Goal: Information Seeking & Learning: Get advice/opinions

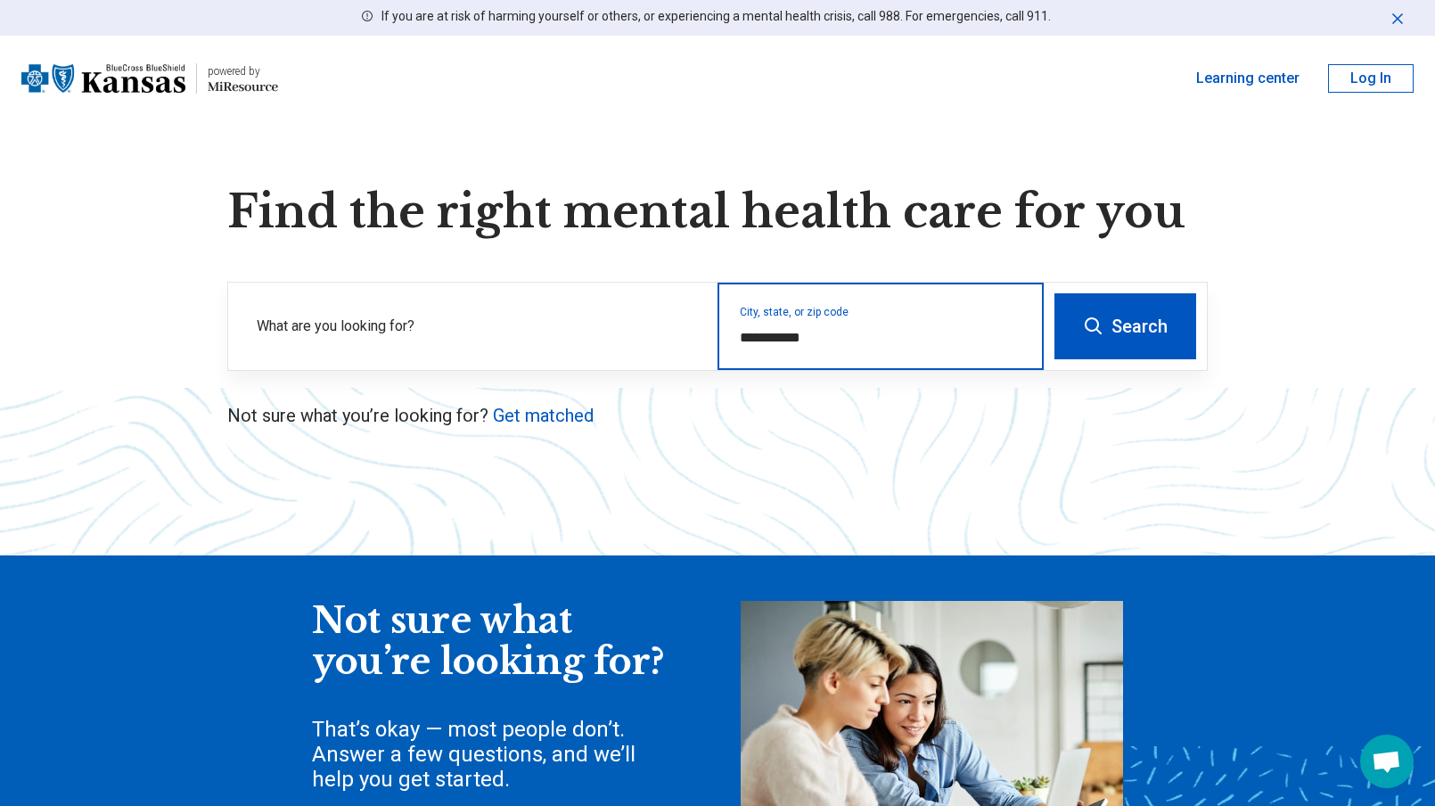
drag, startPoint x: 835, startPoint y: 333, endPoint x: 696, endPoint y: 212, distance: 183.9
click at [704, 326] on div "**********" at bounding box center [636, 326] width 816 height 87
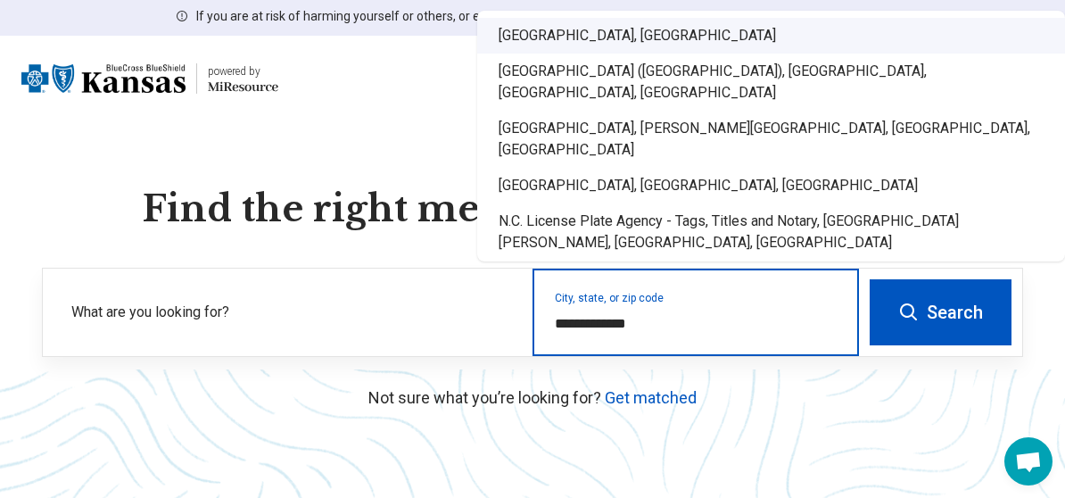
click at [531, 53] on div "[GEOGRAPHIC_DATA], [GEOGRAPHIC_DATA]" at bounding box center [771, 36] width 588 height 36
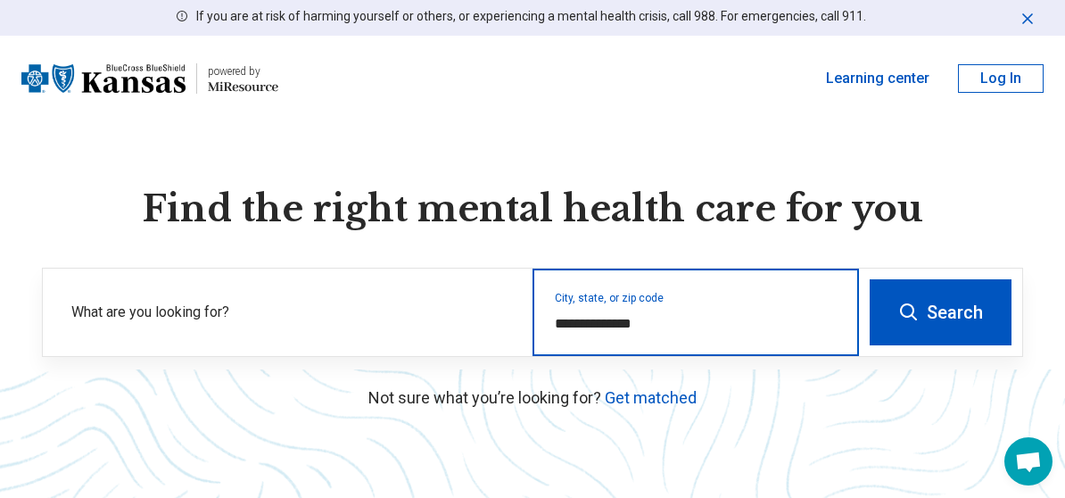
type input "**********"
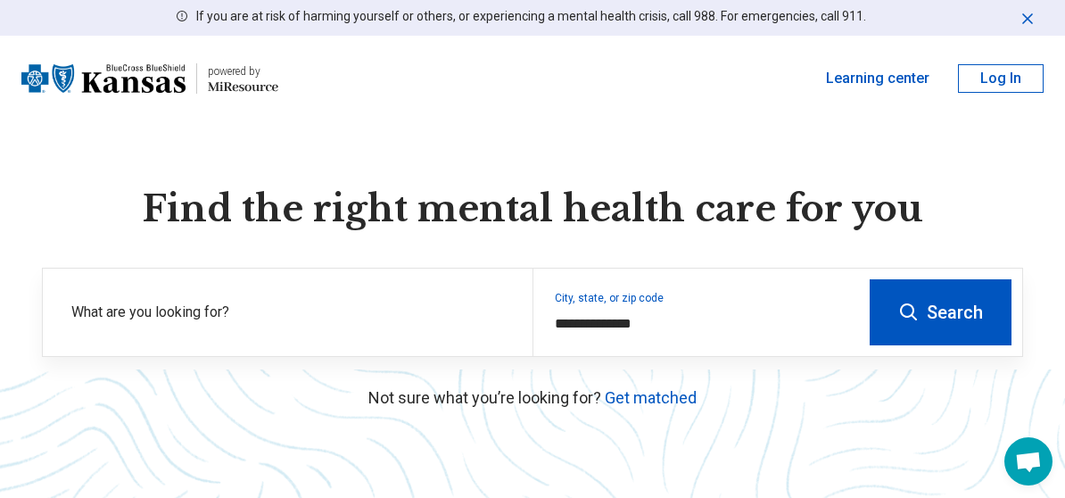
click at [970, 298] on button "Search" at bounding box center [940, 312] width 142 height 66
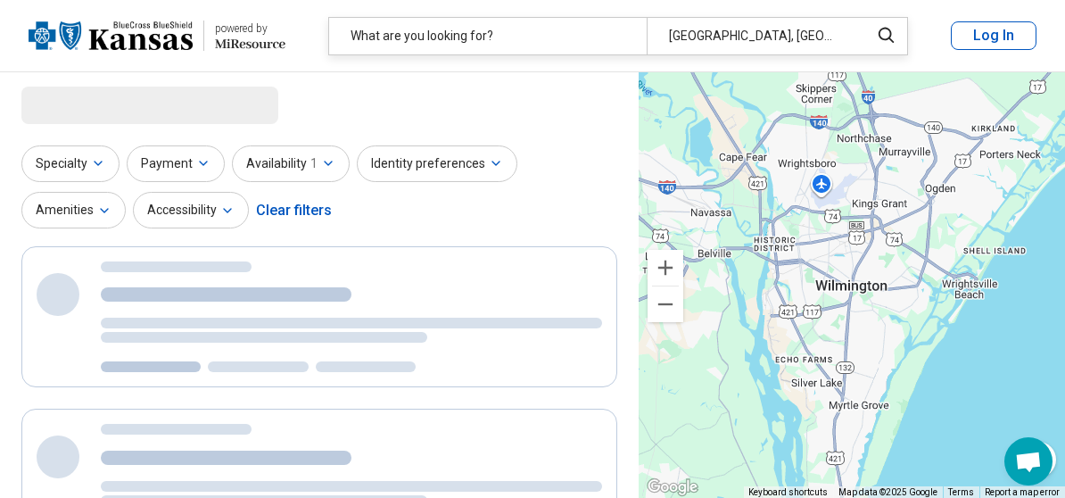
select select "***"
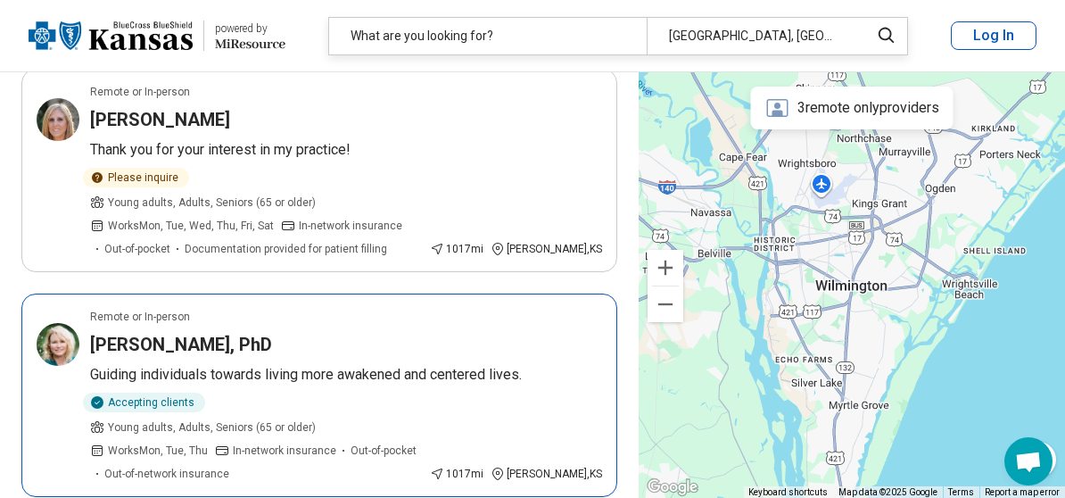
scroll to position [357, 0]
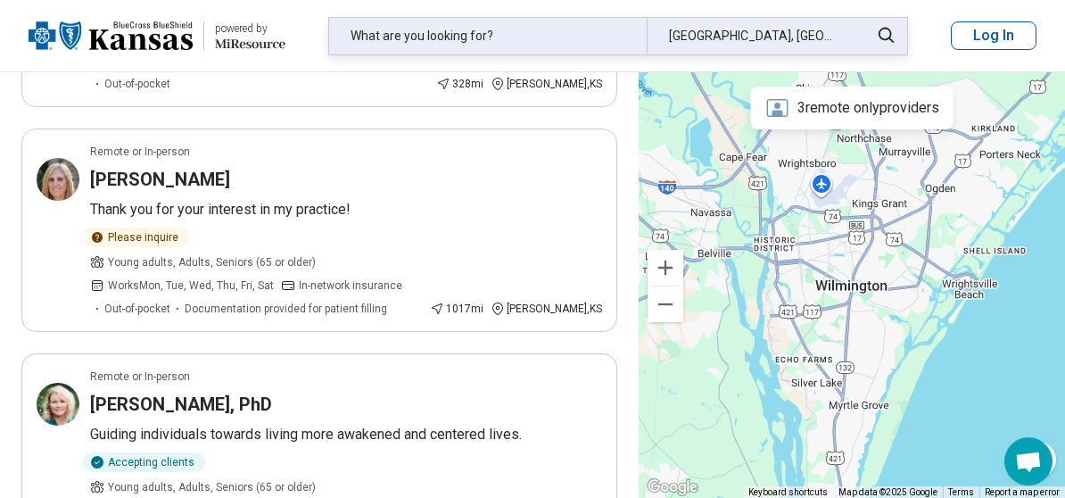
click at [508, 37] on div "What are you looking for?" at bounding box center [487, 36] width 317 height 37
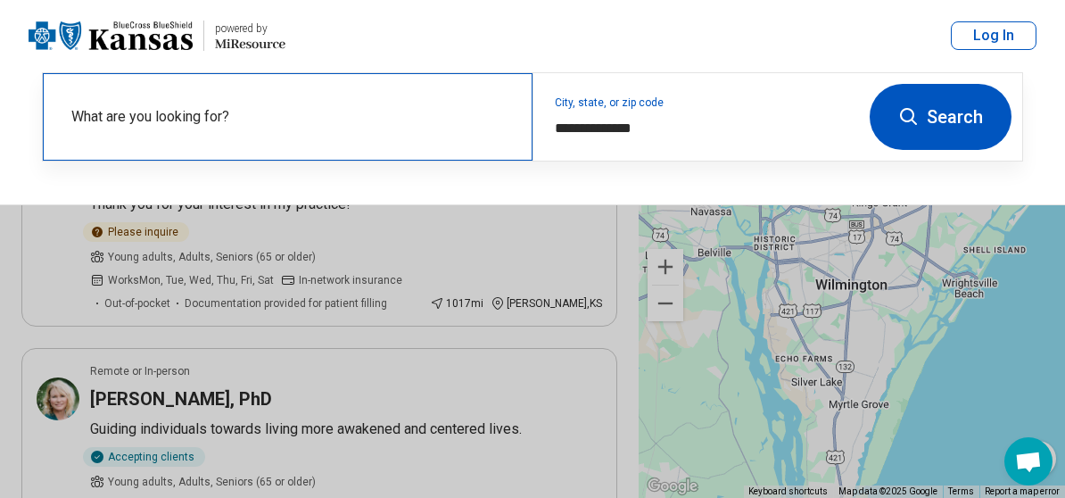
scroll to position [445, 0]
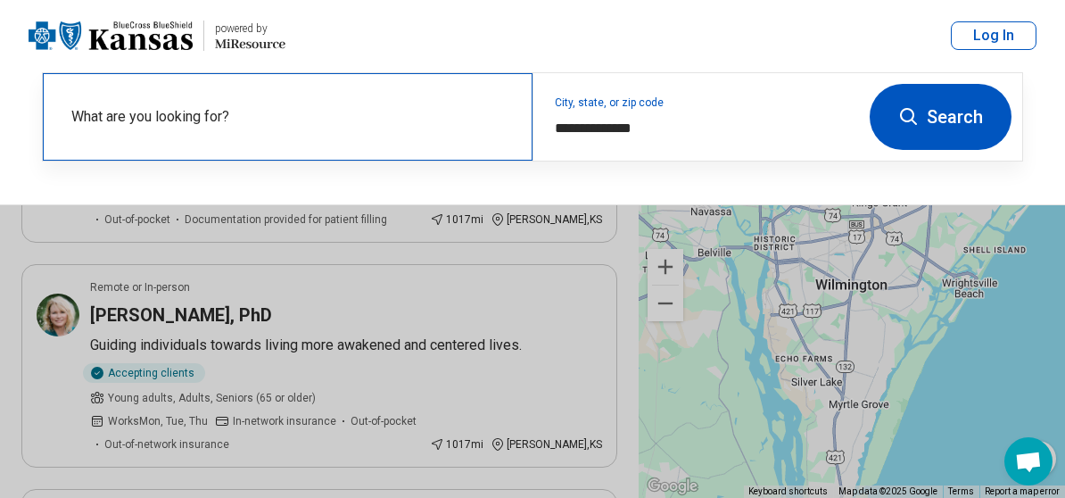
click at [270, 119] on label "What are you looking for?" at bounding box center [291, 116] width 440 height 21
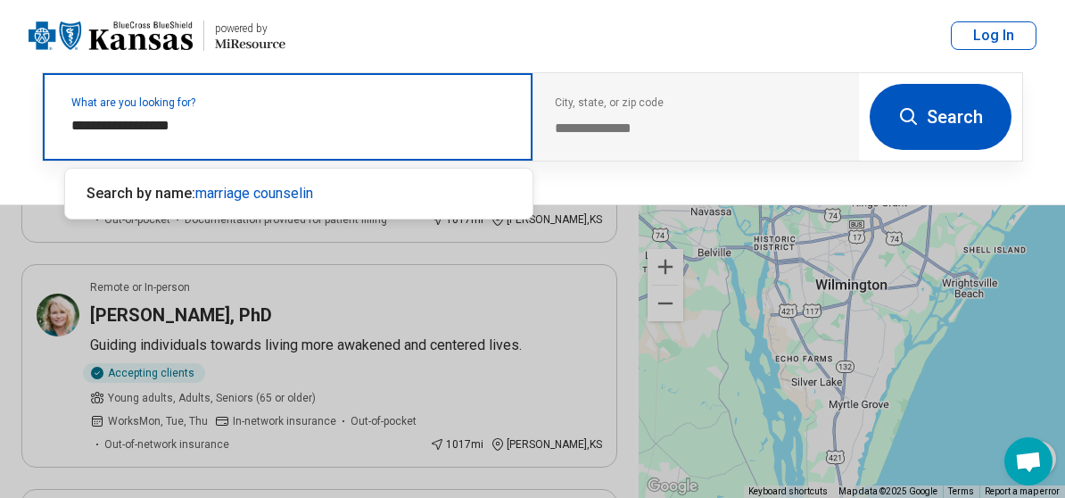
type input "**********"
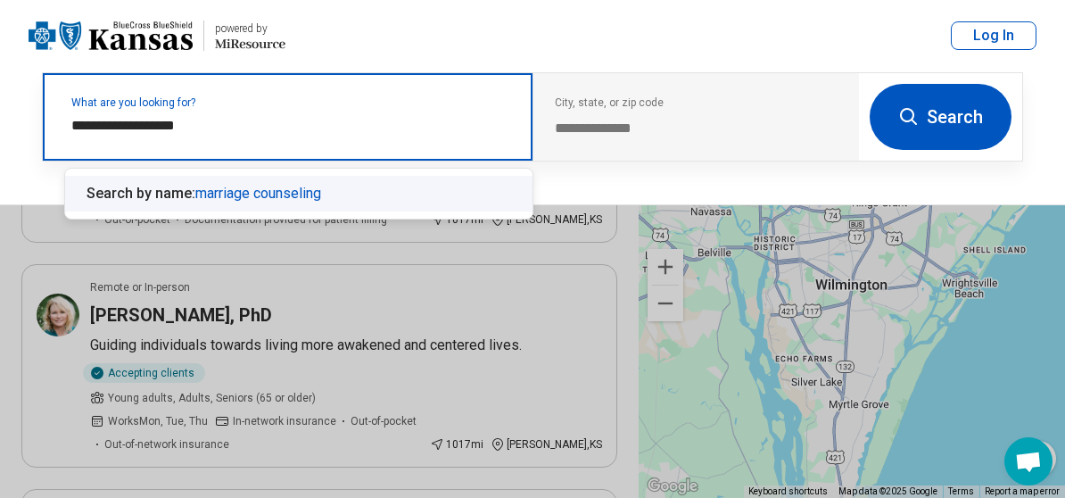
click at [267, 193] on span "marriage counseling" at bounding box center [258, 193] width 126 height 17
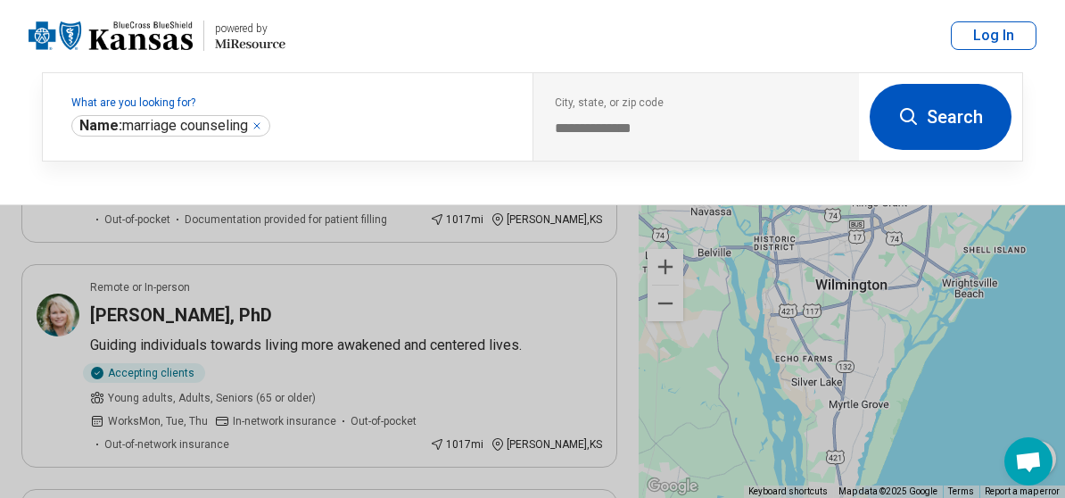
click at [966, 116] on button "Search" at bounding box center [940, 117] width 142 height 66
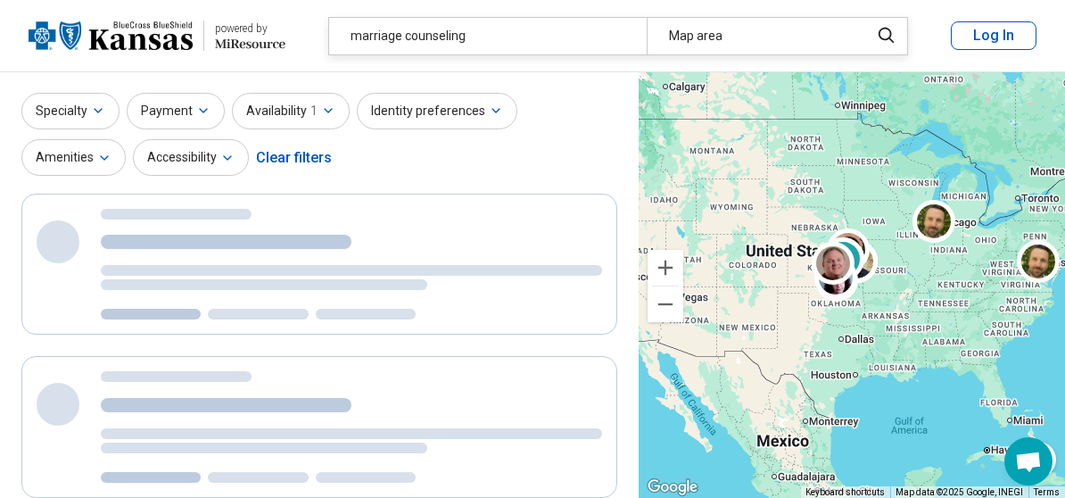
scroll to position [0, 0]
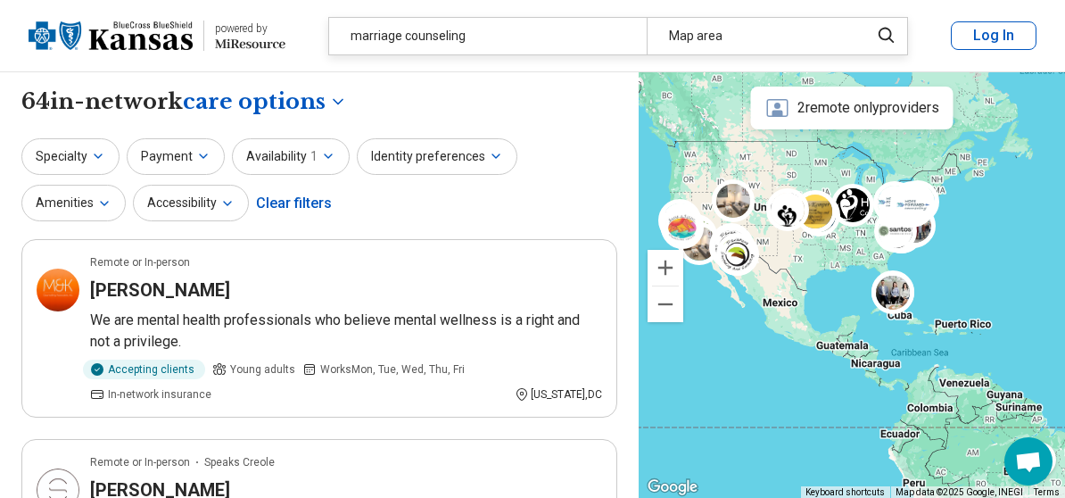
click at [472, 96] on div "**********" at bounding box center [319, 101] width 596 height 30
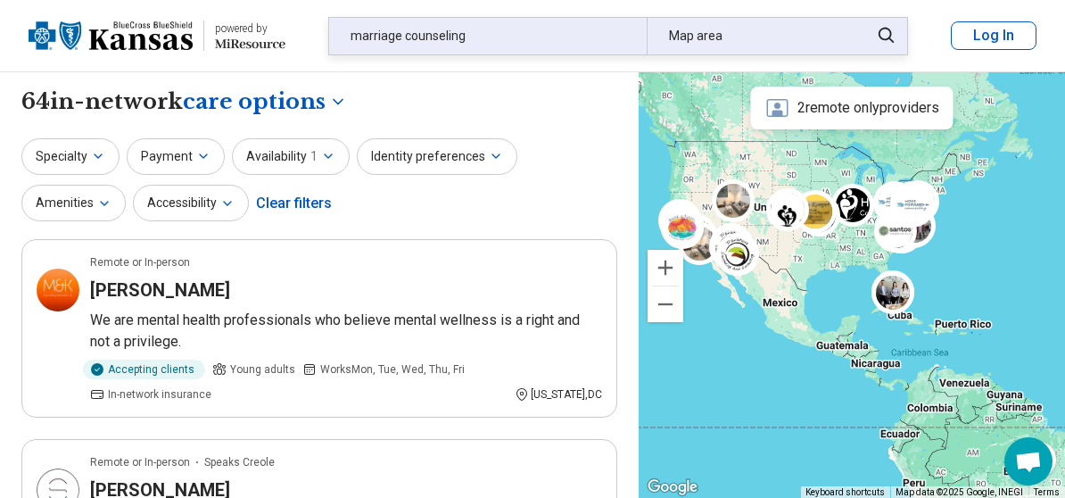
click at [755, 38] on div "Map area" at bounding box center [751, 36] width 211 height 37
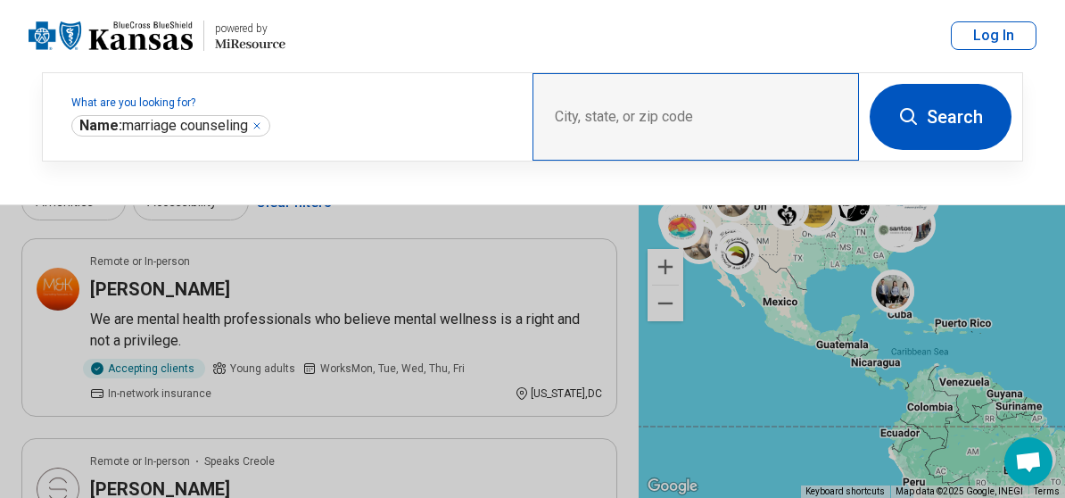
click at [634, 104] on div "City, state, or zip code" at bounding box center [695, 116] width 326 height 87
click at [633, 119] on div "City, state, or zip code" at bounding box center [695, 116] width 326 height 87
click at [728, 119] on div "City, state, or zip code" at bounding box center [695, 116] width 326 height 87
click at [639, 108] on div "City, state, or zip code" at bounding box center [695, 116] width 326 height 87
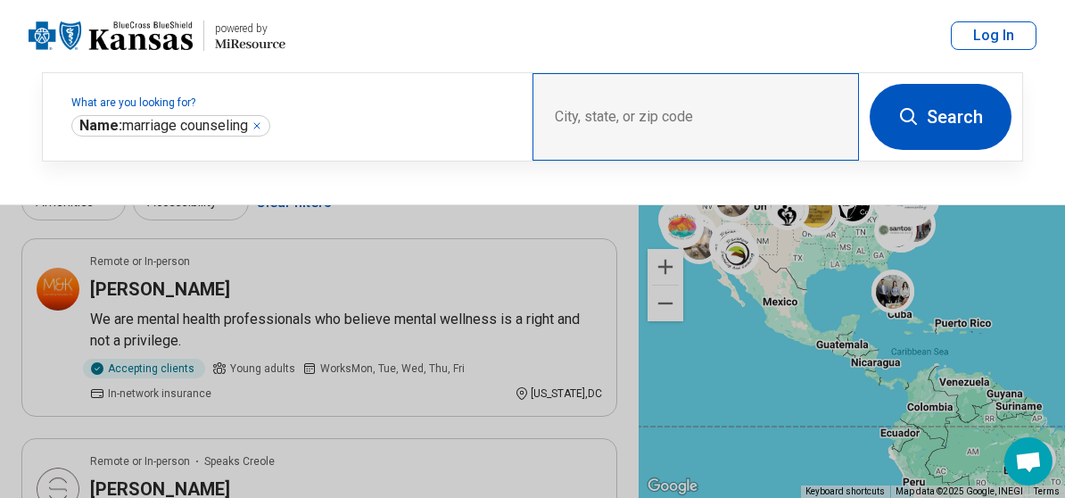
click at [606, 109] on div "City, state, or zip code" at bounding box center [695, 116] width 326 height 87
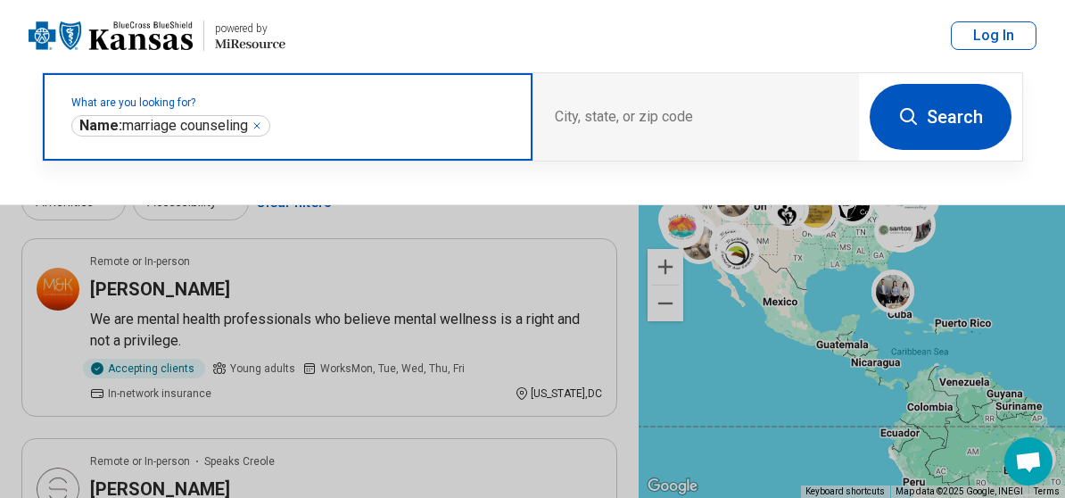
click at [313, 124] on input "text" at bounding box center [392, 125] width 237 height 21
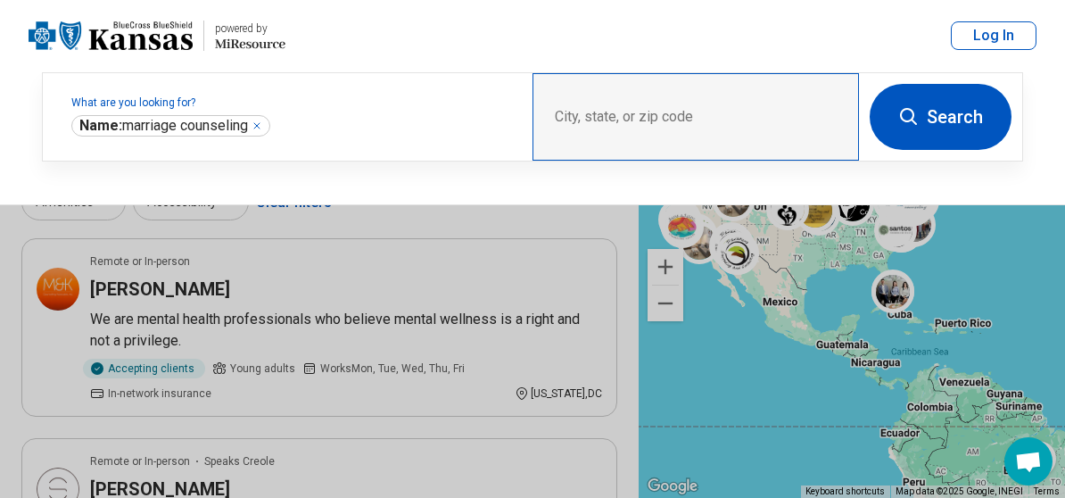
click at [602, 110] on div "City, state, or zip code" at bounding box center [695, 116] width 326 height 87
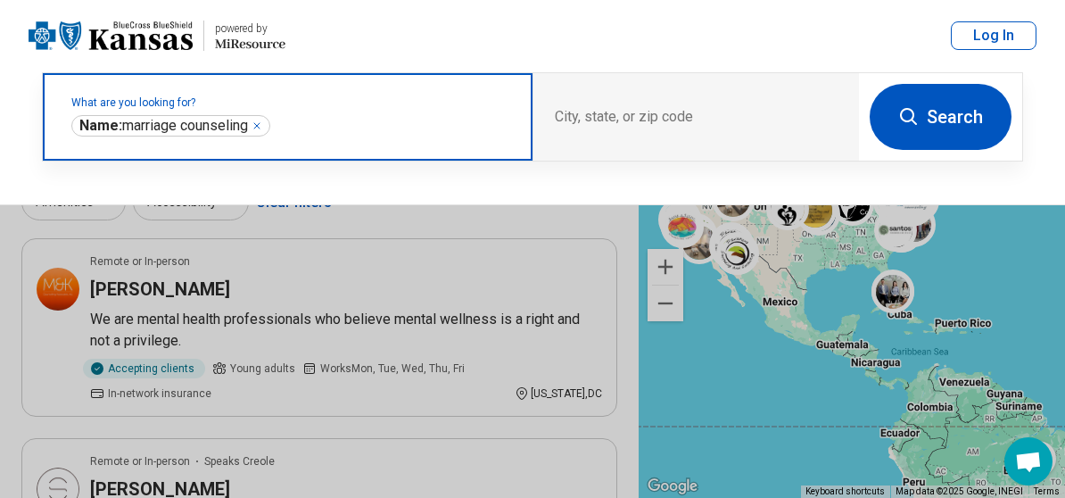
click at [384, 119] on input "text" at bounding box center [392, 125] width 237 height 21
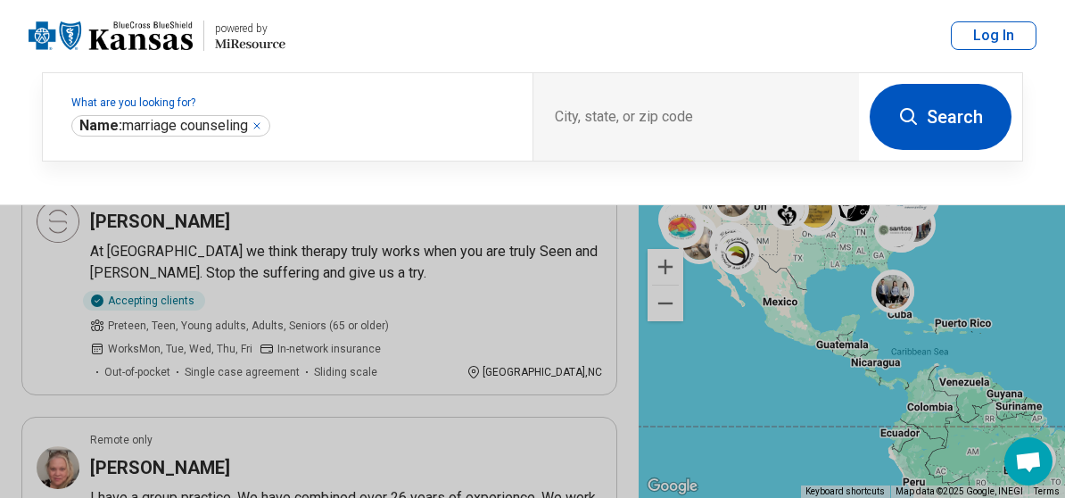
click at [832, 245] on button at bounding box center [532, 249] width 1065 height 498
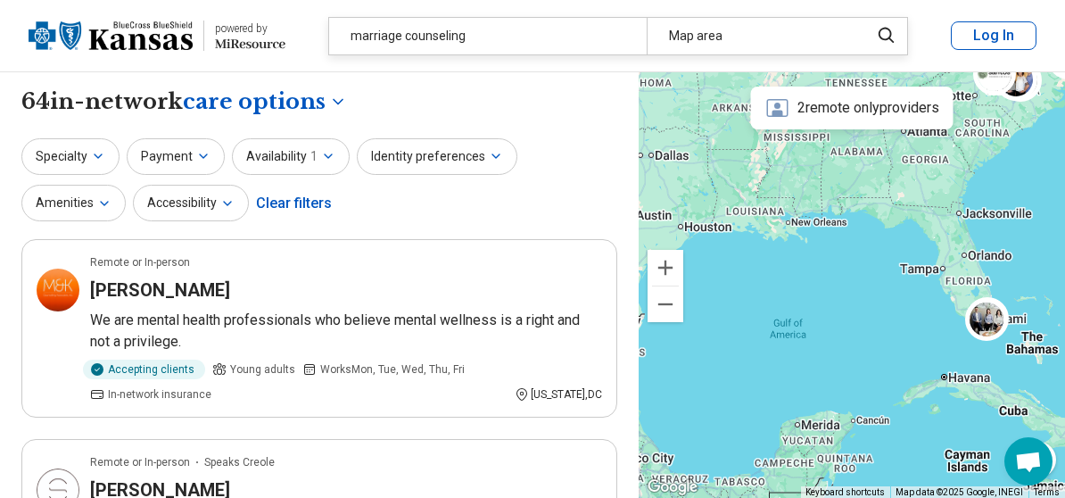
drag, startPoint x: 897, startPoint y: 208, endPoint x: 789, endPoint y: 72, distance: 173.2
click at [789, 72] on div at bounding box center [851, 285] width 426 height 426
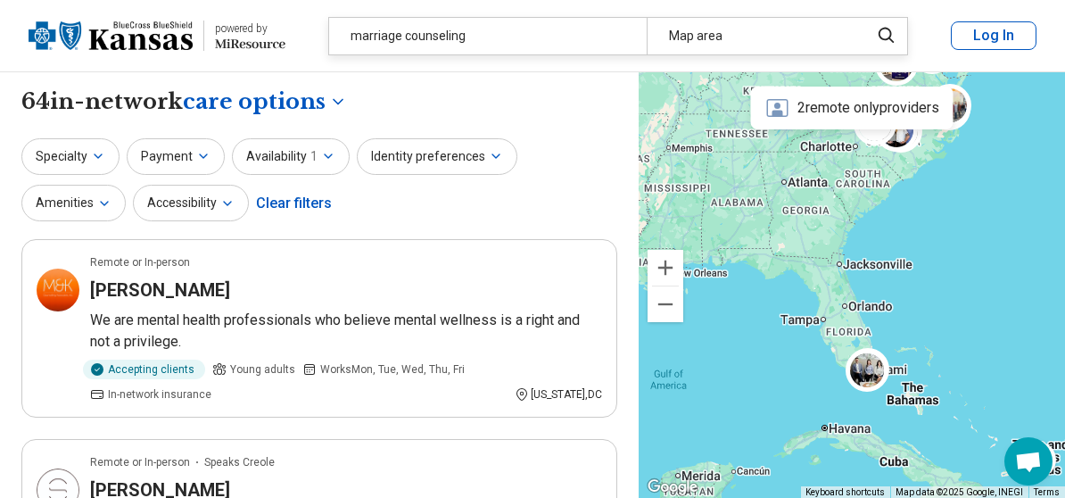
drag, startPoint x: 1024, startPoint y: 171, endPoint x: 912, endPoint y: 233, distance: 127.3
click at [912, 233] on div at bounding box center [851, 285] width 426 height 426
click at [907, 145] on img at bounding box center [897, 131] width 43 height 43
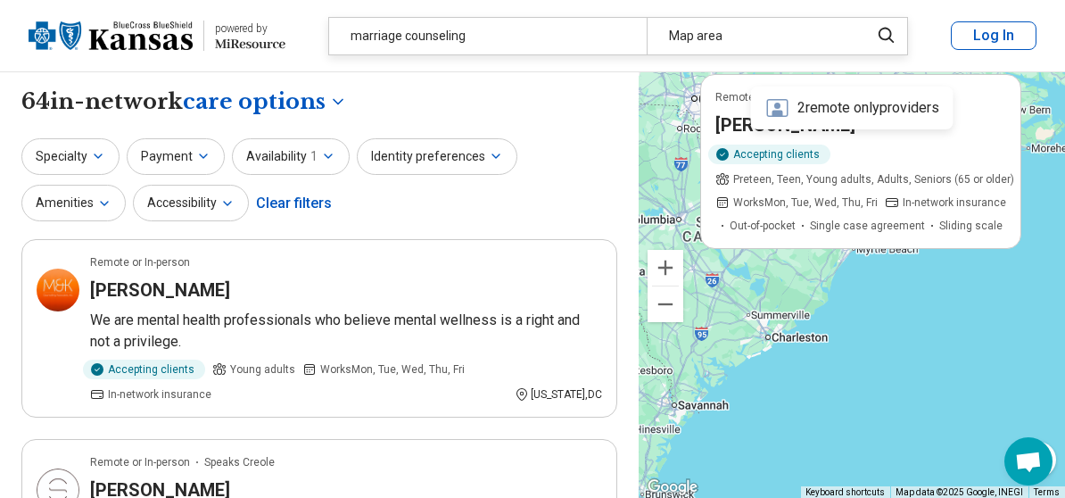
drag, startPoint x: 922, startPoint y: 203, endPoint x: 940, endPoint y: 284, distance: 82.2
click at [940, 284] on div "Remote or In-person Speaks Creole [PERSON_NAME] Accepting clients Preteen, Teen…" at bounding box center [851, 285] width 426 height 426
click at [1049, 207] on div "Remote or In-person Speaks Creole [PERSON_NAME] Accepting clients Preteen, Teen…" at bounding box center [851, 285] width 426 height 426
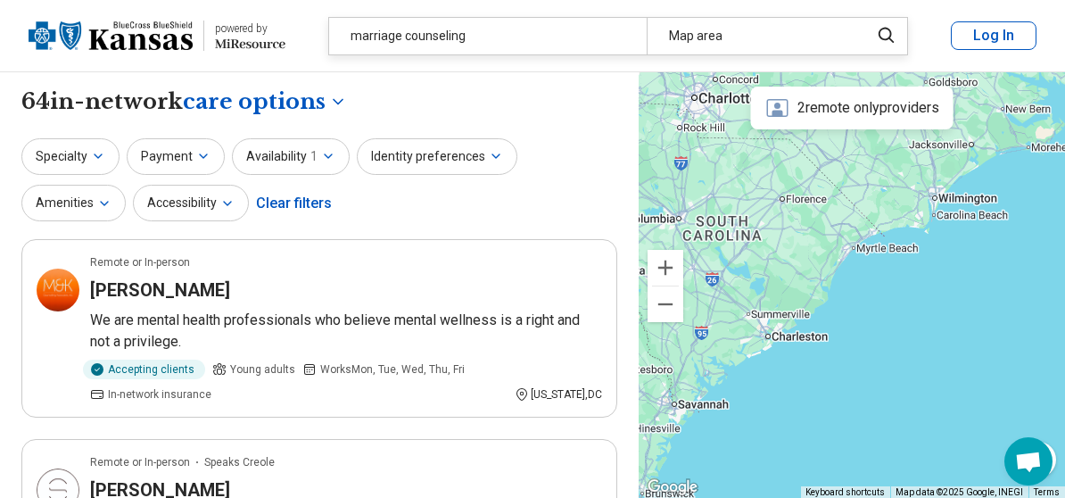
click at [940, 209] on div at bounding box center [851, 285] width 426 height 426
click at [943, 204] on div at bounding box center [851, 285] width 426 height 426
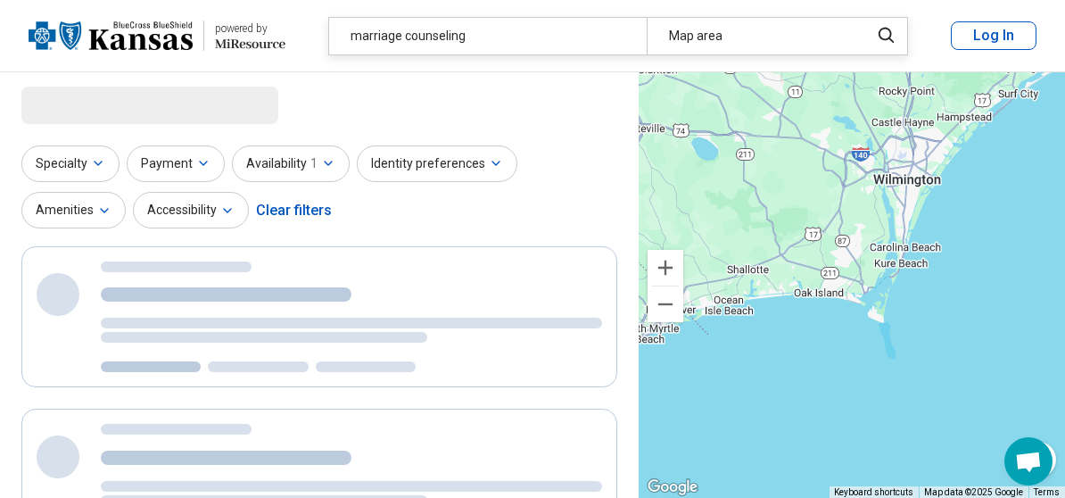
select select "***"
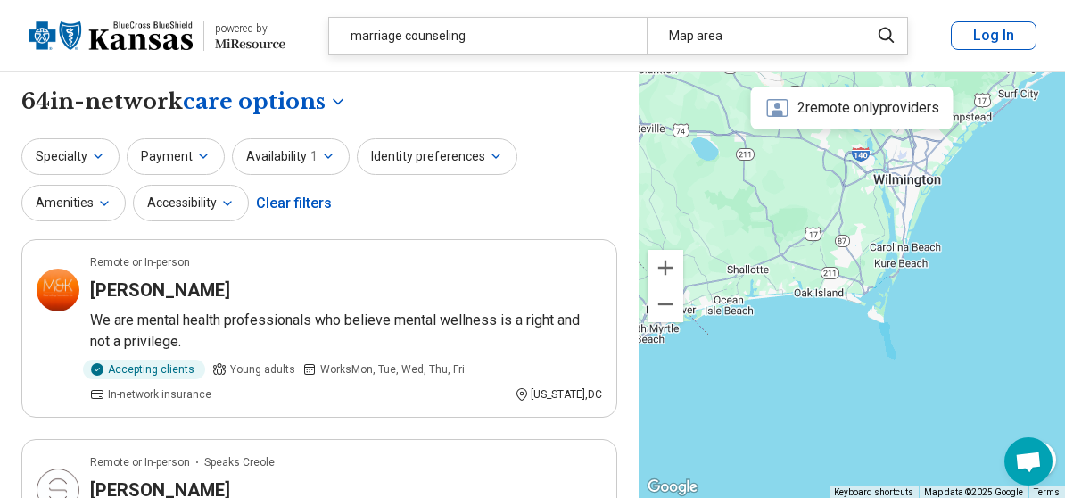
click at [892, 185] on div at bounding box center [851, 285] width 426 height 426
click at [950, 208] on div at bounding box center [851, 285] width 426 height 426
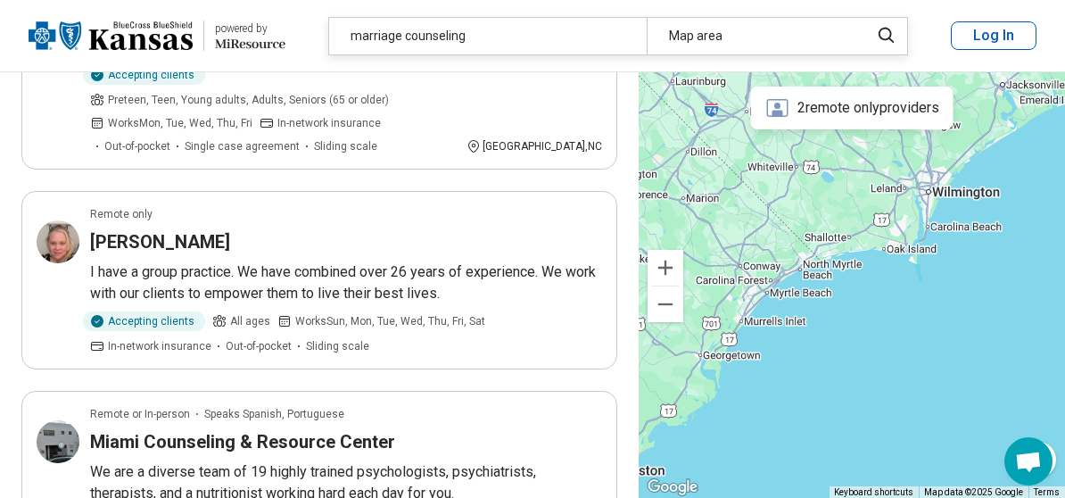
scroll to position [535, 0]
